Goal: Complete application form: Complete application form

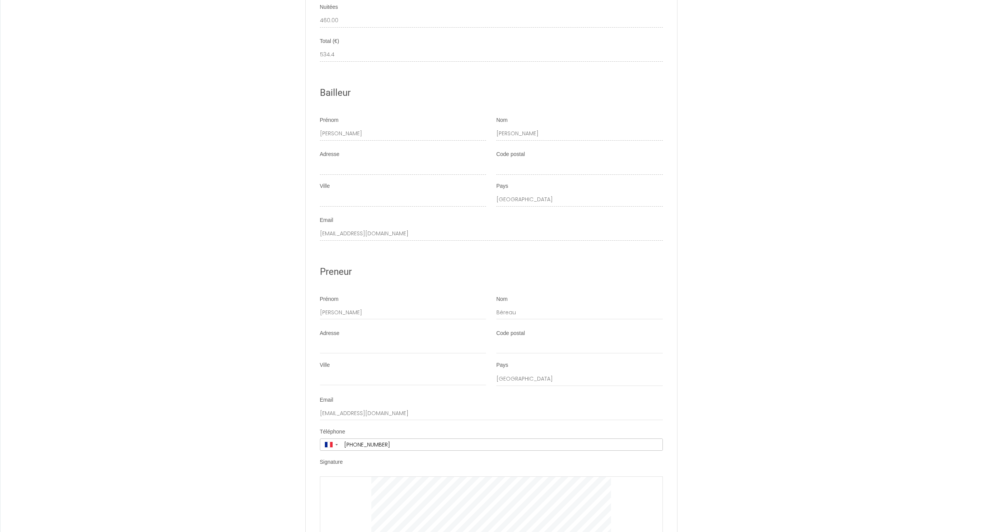
scroll to position [1429, 0]
click at [379, 338] on input "Adresse" at bounding box center [403, 345] width 166 height 14
type input "[STREET_ADDRESS][PERSON_NAME]"
type input "33120"
type input "ARCACHON"
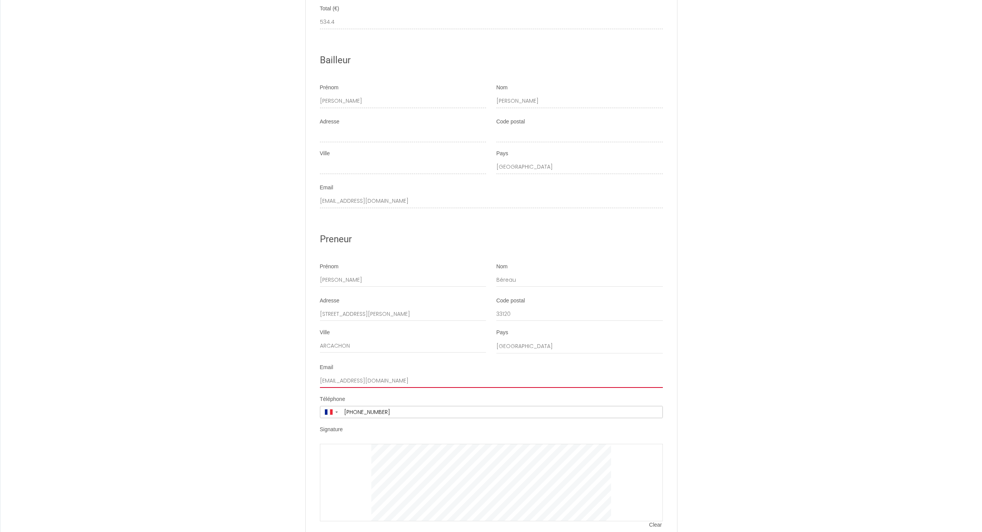
scroll to position [1459, 0]
click at [655, 397] on span "Clear" at bounding box center [655, 526] width 13 height 8
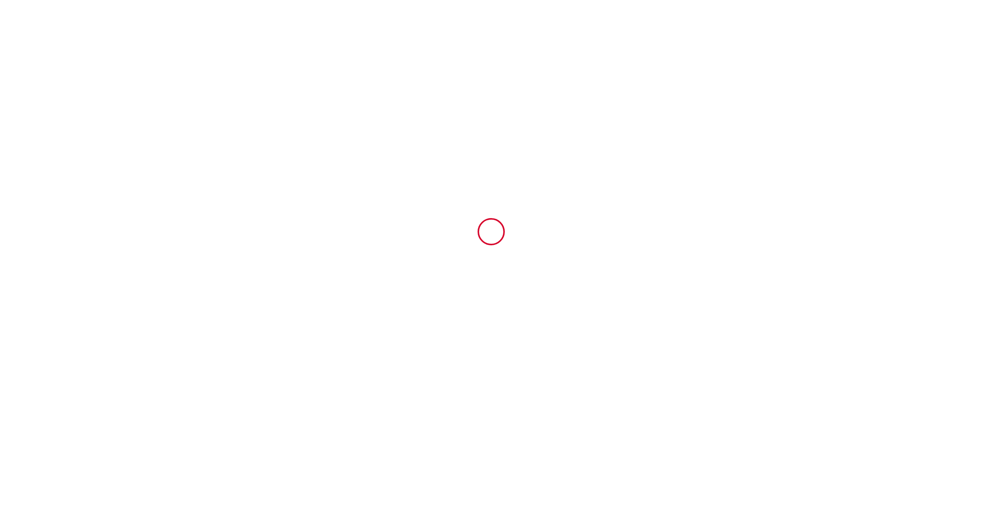
scroll to position [0, 0]
type input "14.4"
type input "60"
type input "460"
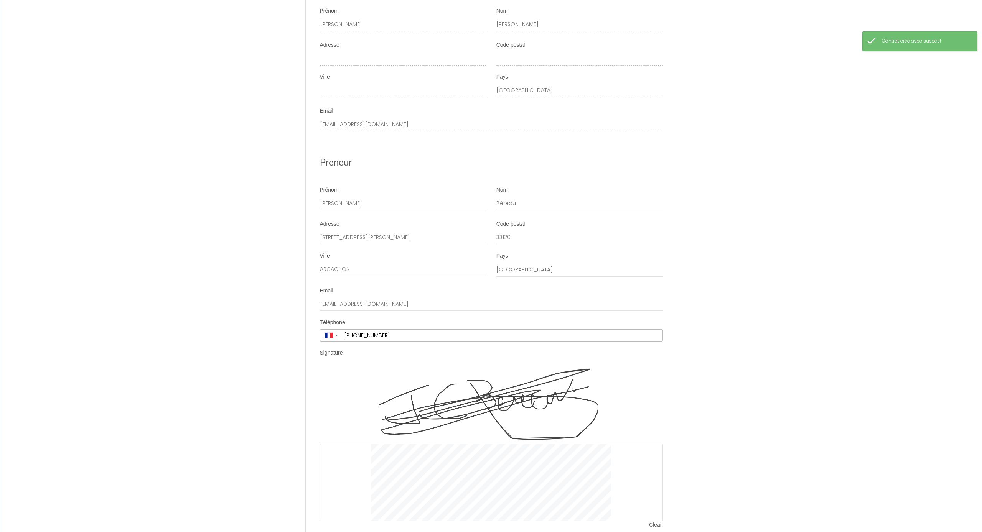
scroll to position [1535, 0]
